Goal: Navigation & Orientation: Find specific page/section

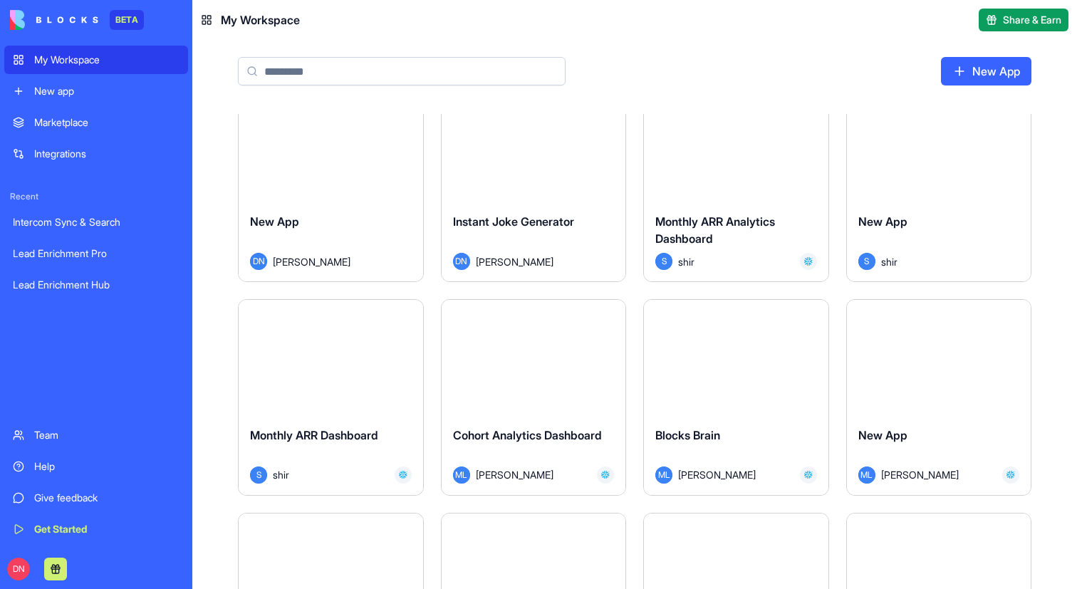
scroll to position [3228, 0]
click at [334, 437] on span "Monthly ARR Dashboard" at bounding box center [314, 437] width 128 height 14
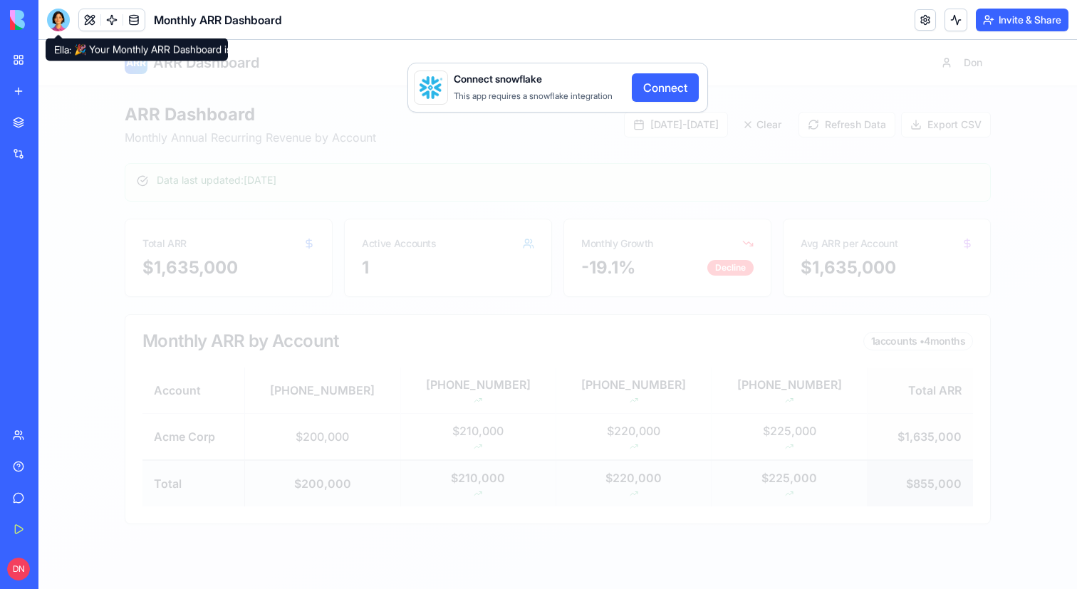
click at [56, 33] on span at bounding box center [58, 34] width 7 height 7
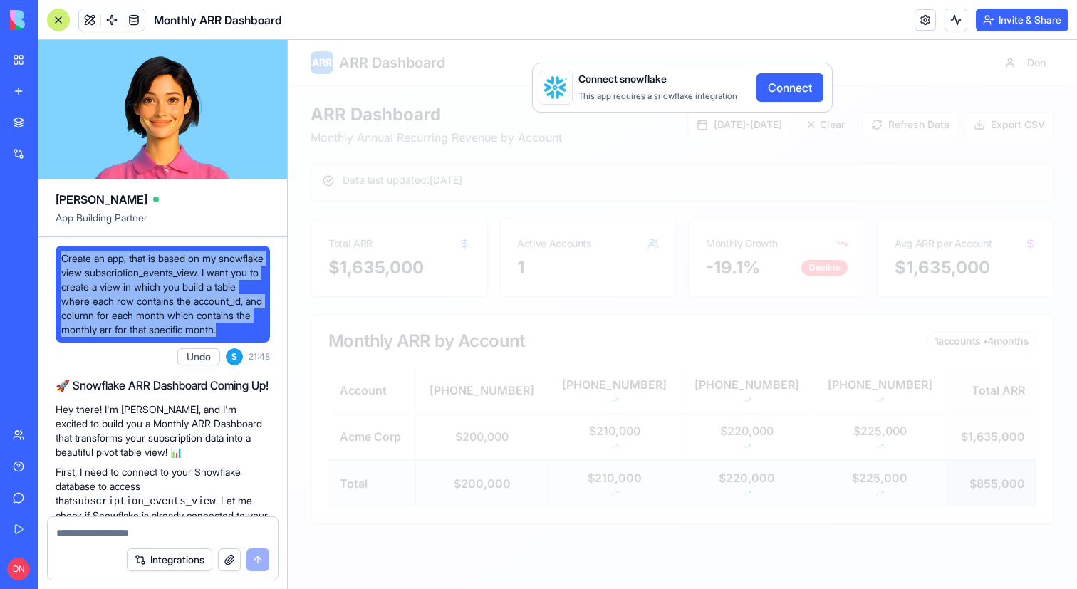
drag, startPoint x: 157, startPoint y: 341, endPoint x: 63, endPoint y: 261, distance: 122.9
click at [63, 261] on span "Create an app, that is based on my snowflake view subscription_events_view. I w…" at bounding box center [162, 293] width 203 height 85
click at [56, 14] on div at bounding box center [58, 20] width 23 height 23
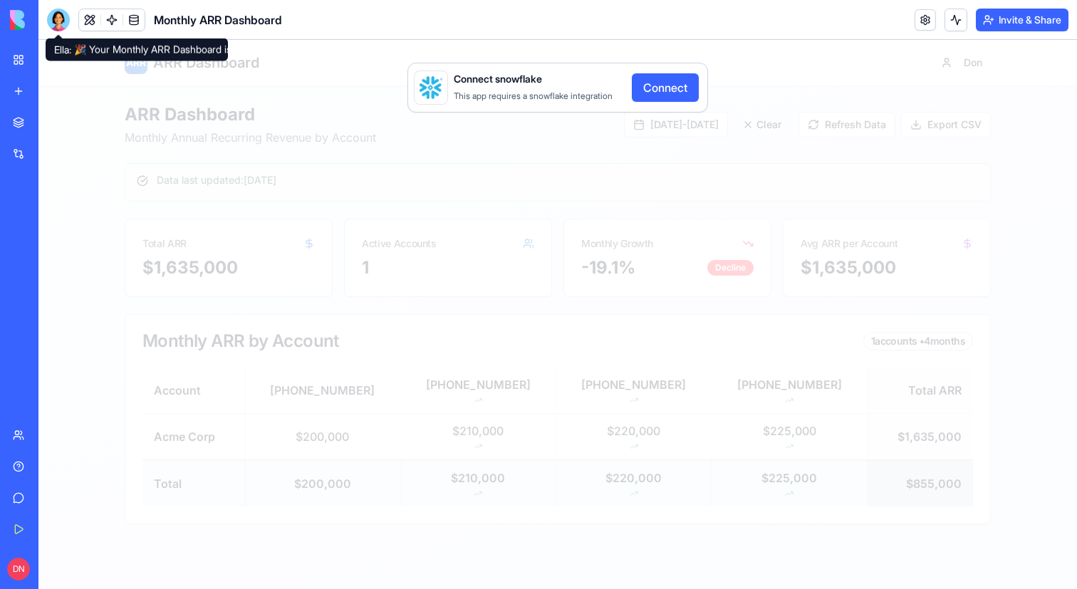
click at [63, 25] on div at bounding box center [58, 20] width 23 height 23
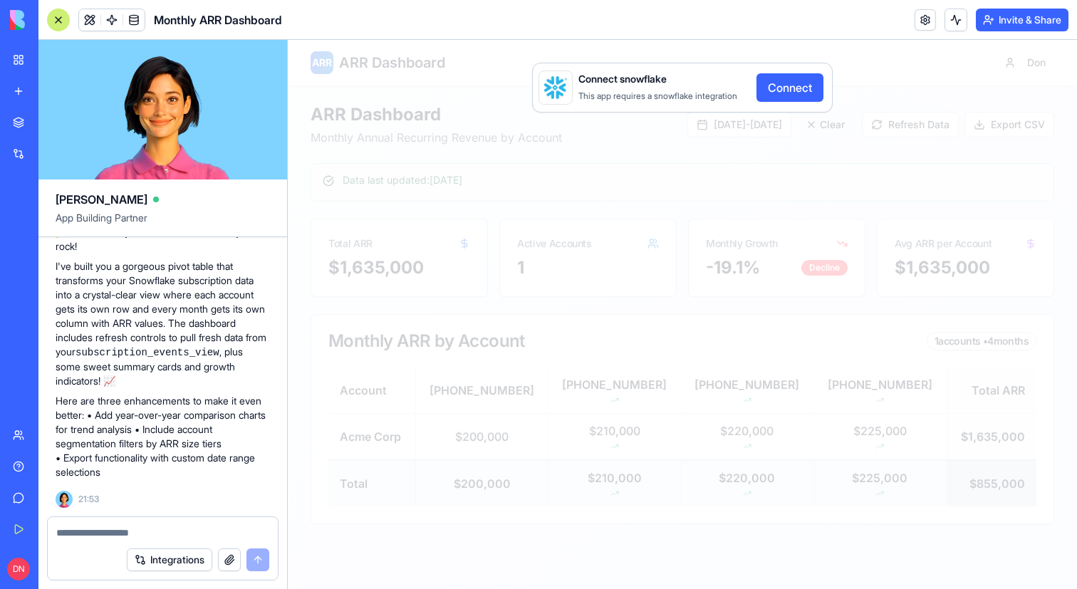
click at [22, 93] on link "New app" at bounding box center [32, 91] width 57 height 28
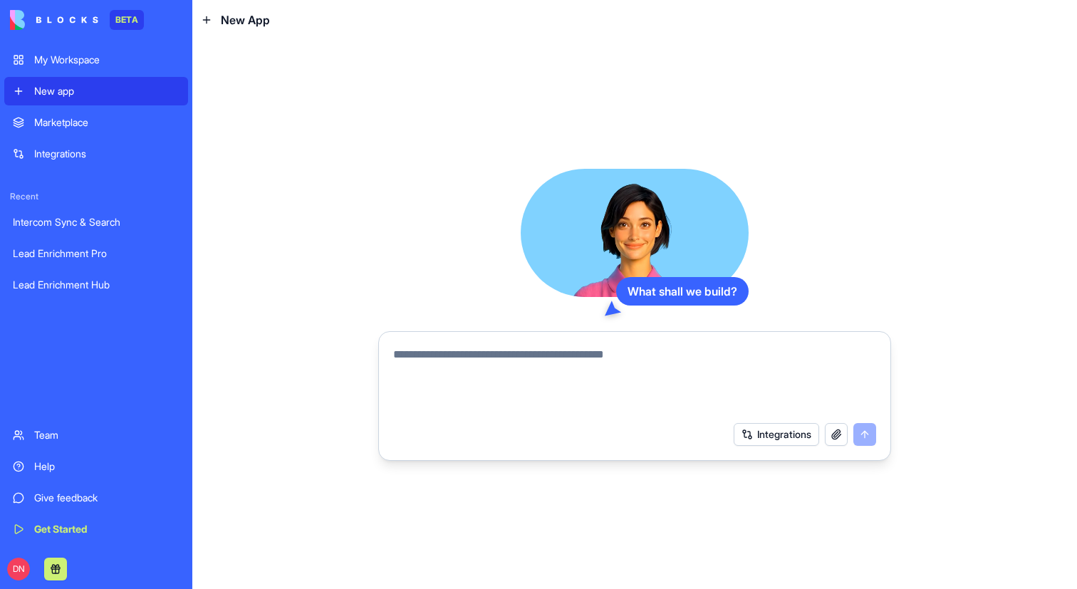
click at [101, 53] on div "My Workspace" at bounding box center [106, 60] width 145 height 14
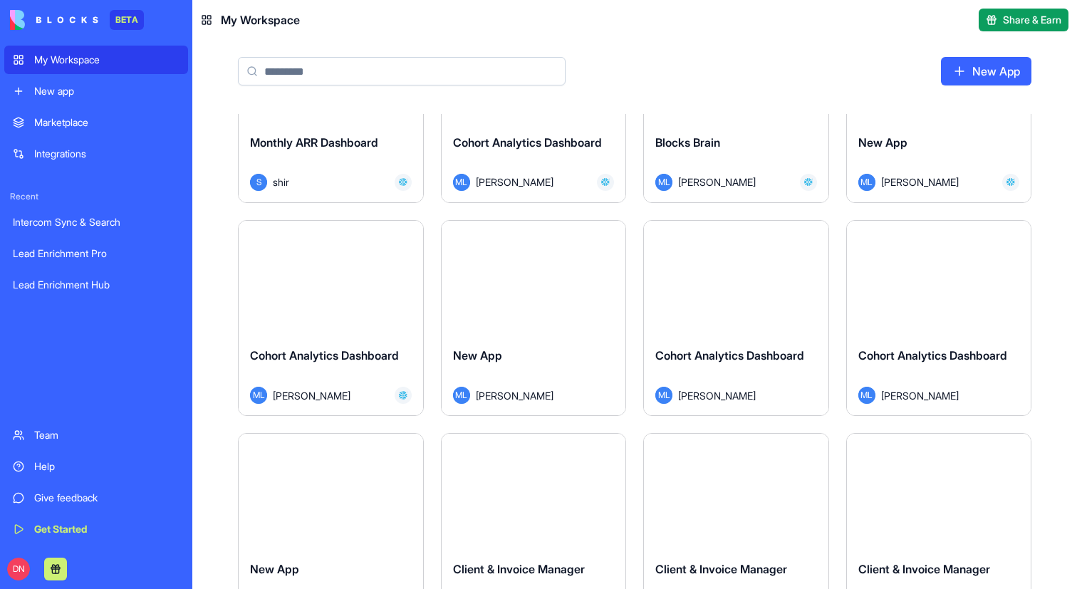
scroll to position [3593, 0]
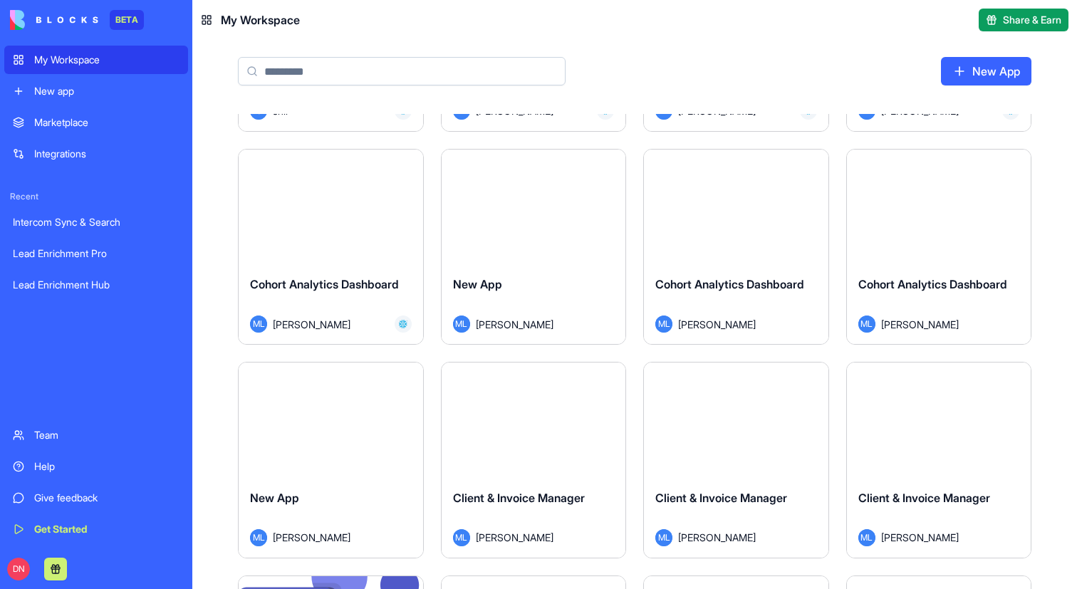
click at [351, 275] on div "Cohort Analytics Dashboard ML [PERSON_NAME]" at bounding box center [331, 304] width 185 height 80
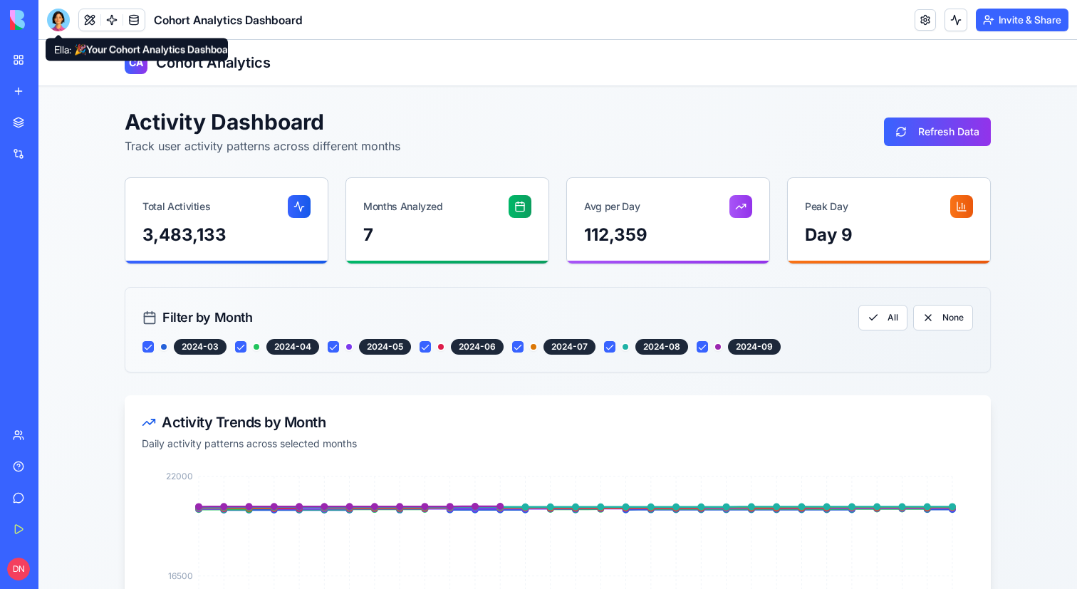
click at [61, 16] on div at bounding box center [58, 20] width 23 height 23
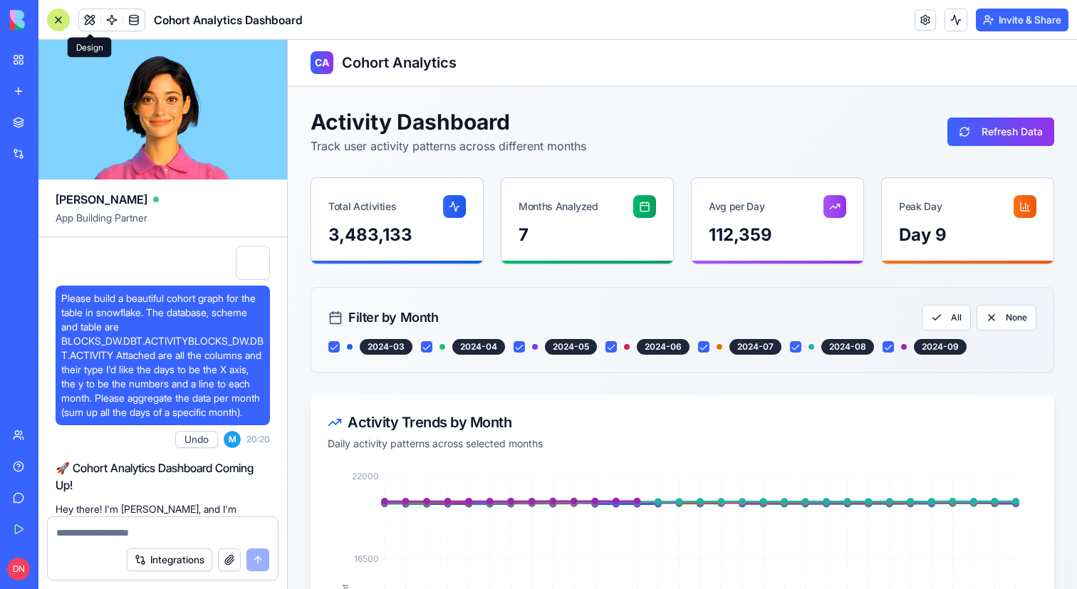
click at [85, 21] on button at bounding box center [89, 19] width 21 height 21
